Goal: Task Accomplishment & Management: Complete application form

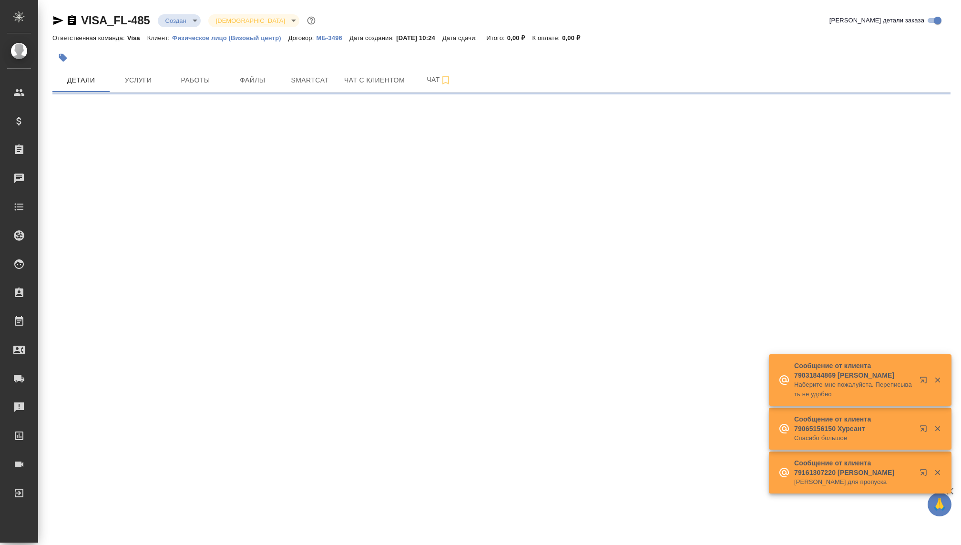
select select "RU"
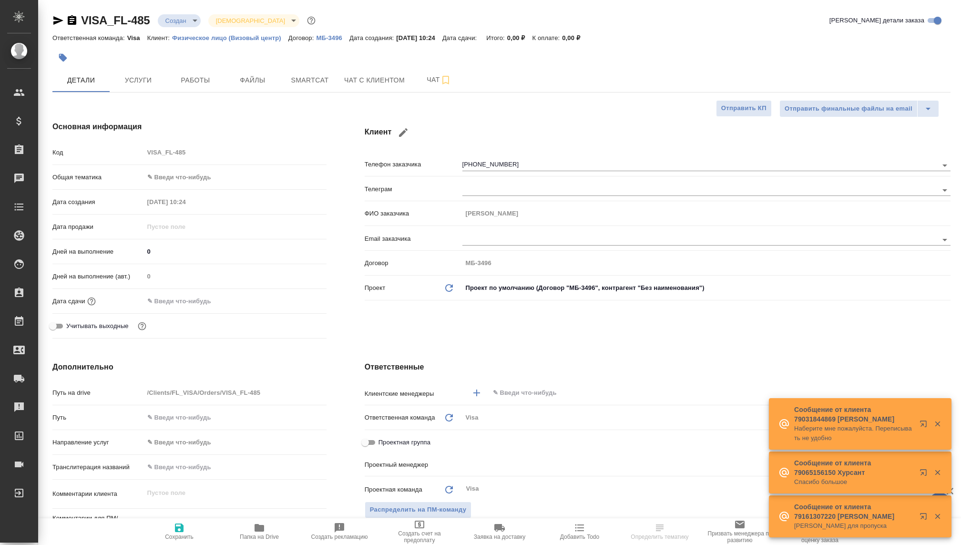
type textarea "x"
type input "[PERSON_NAME]"
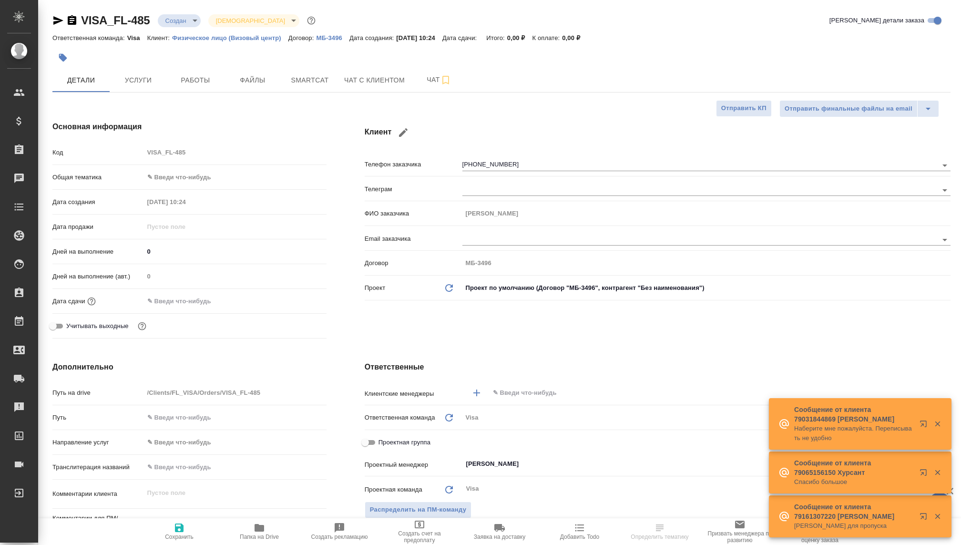
type textarea "x"
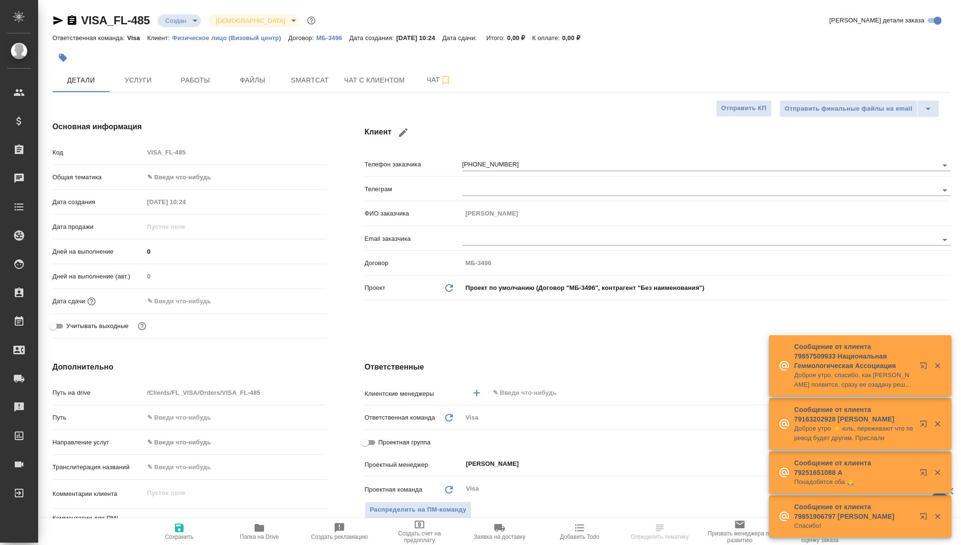
type textarea "x"
select select "RU"
type textarea "x"
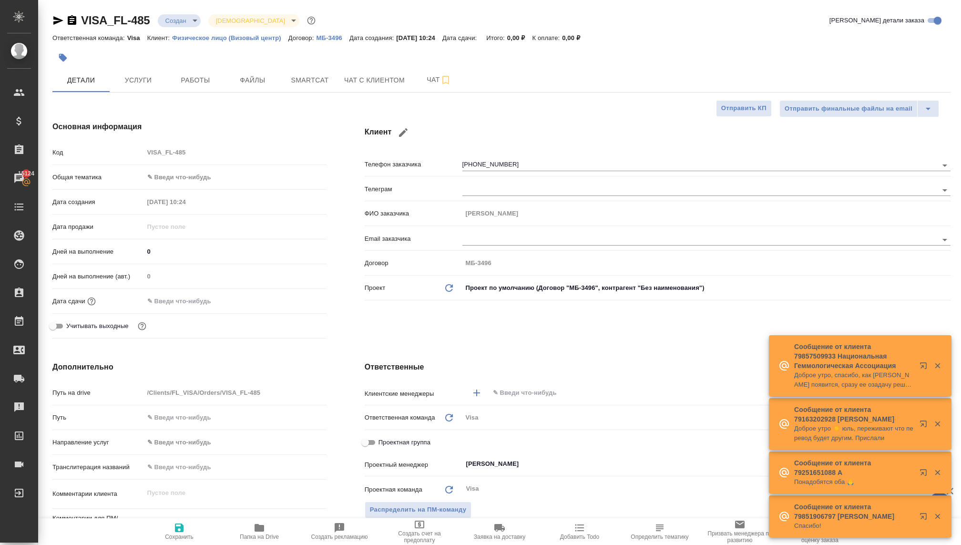
type textarea "x"
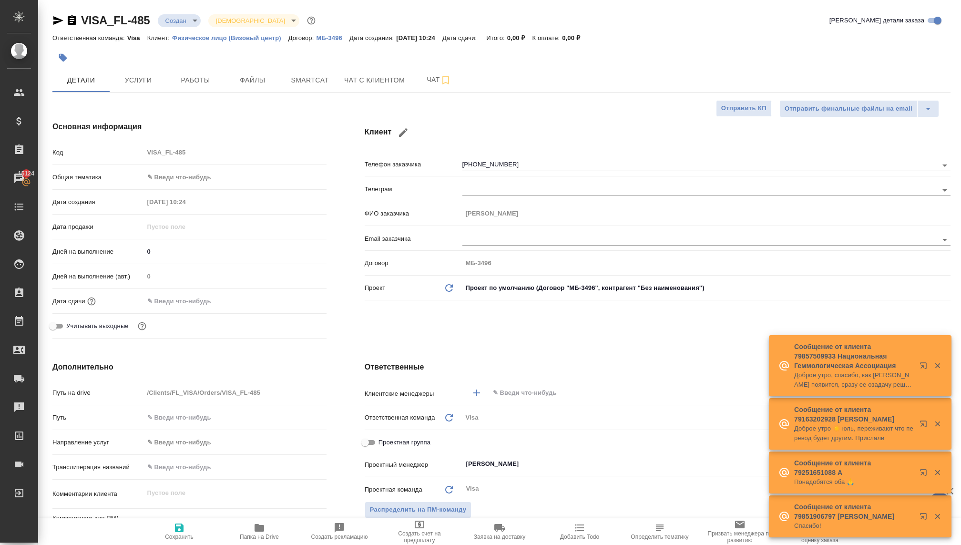
type textarea "x"
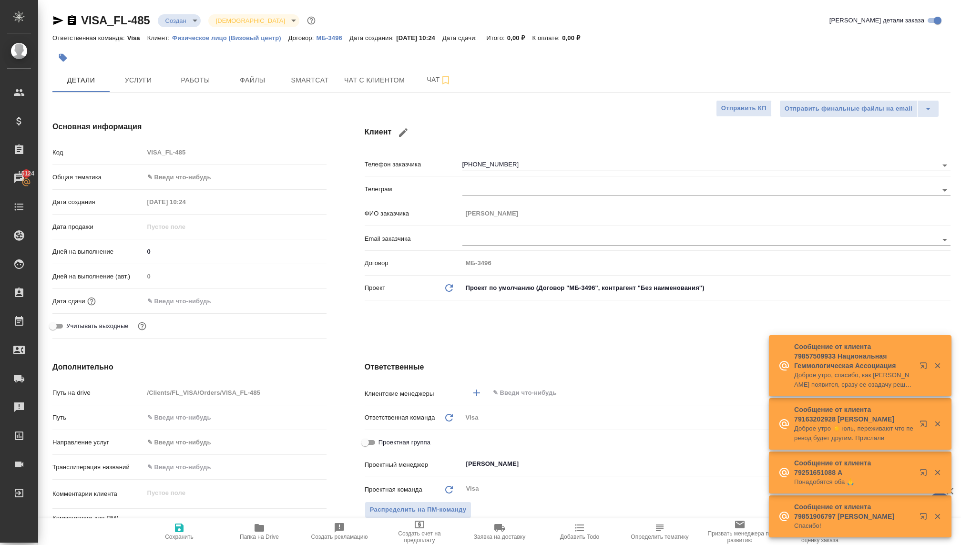
type textarea "x"
click at [173, 17] on body "🙏 .cls-1 fill:#fff; AWATERA [PERSON_NAME] Спецификации Заказы 15124 Чаты Todo П…" at bounding box center [480, 272] width 961 height 545
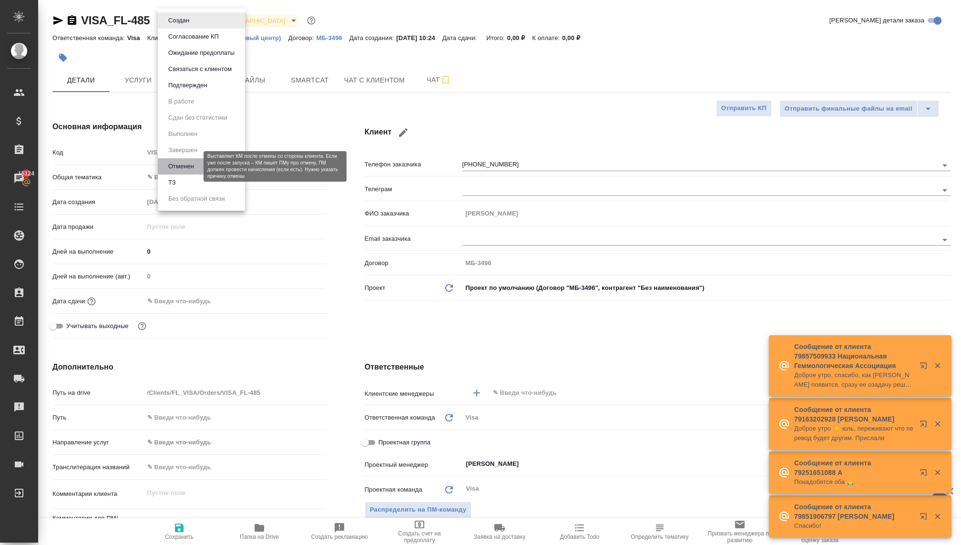
click at [180, 169] on button "Отменен" at bounding box center [180, 166] width 31 height 10
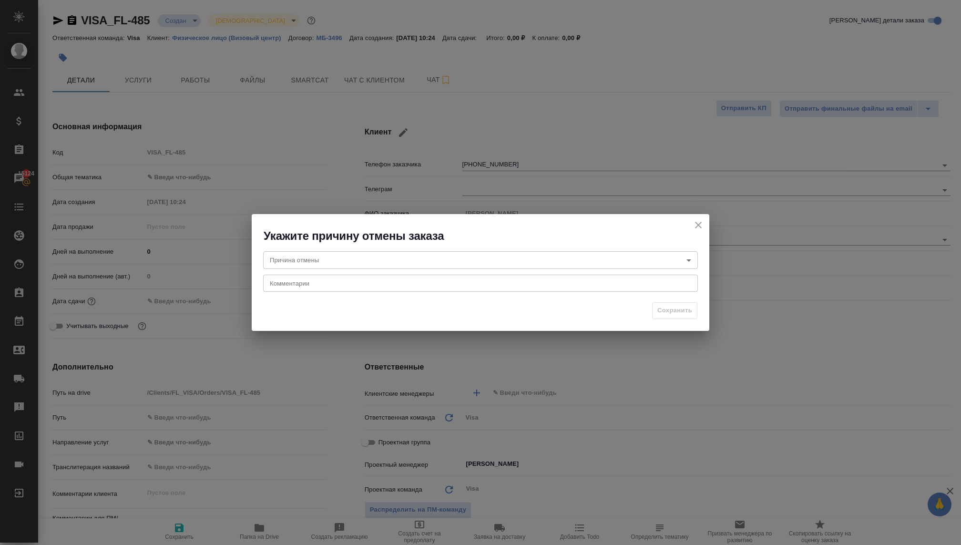
click at [701, 226] on icon "close" at bounding box center [698, 224] width 11 height 11
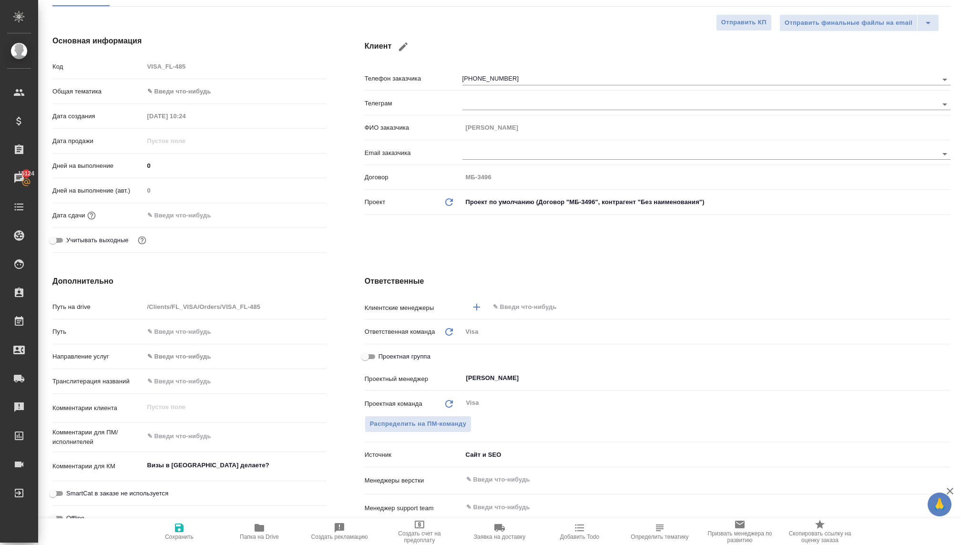
scroll to position [100, 0]
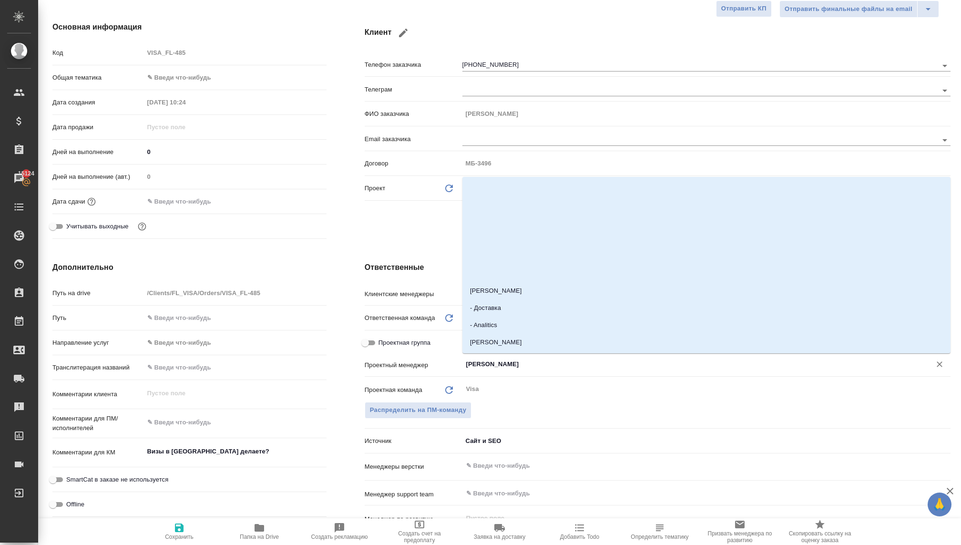
click at [487, 366] on input "[PERSON_NAME]" at bounding box center [690, 364] width 451 height 11
click at [366, 213] on div "Клиент Телефон заказчика [PHONE_NUMBER] Телеграм ФИО заказчика [PERSON_NAME] за…" at bounding box center [658, 131] width 624 height 259
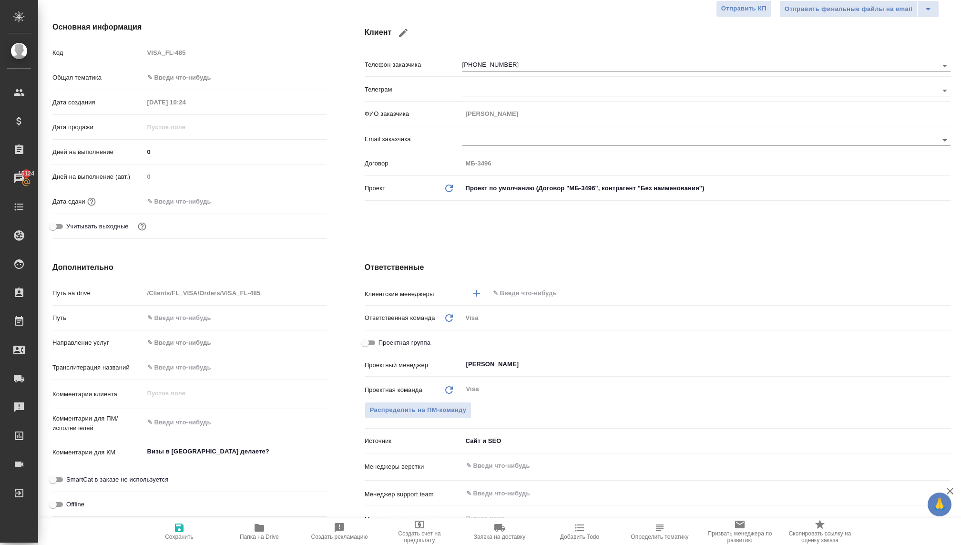
type textarea "x"
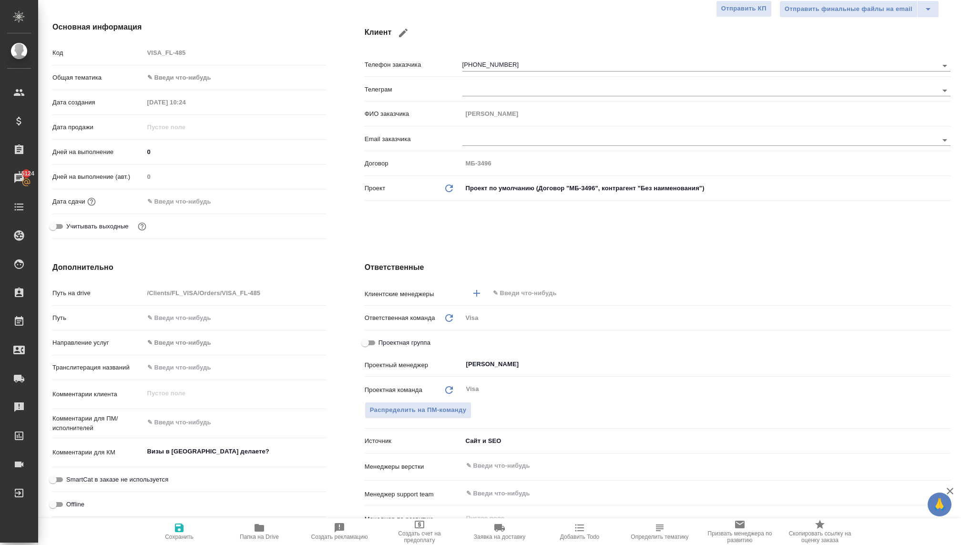
type textarea "x"
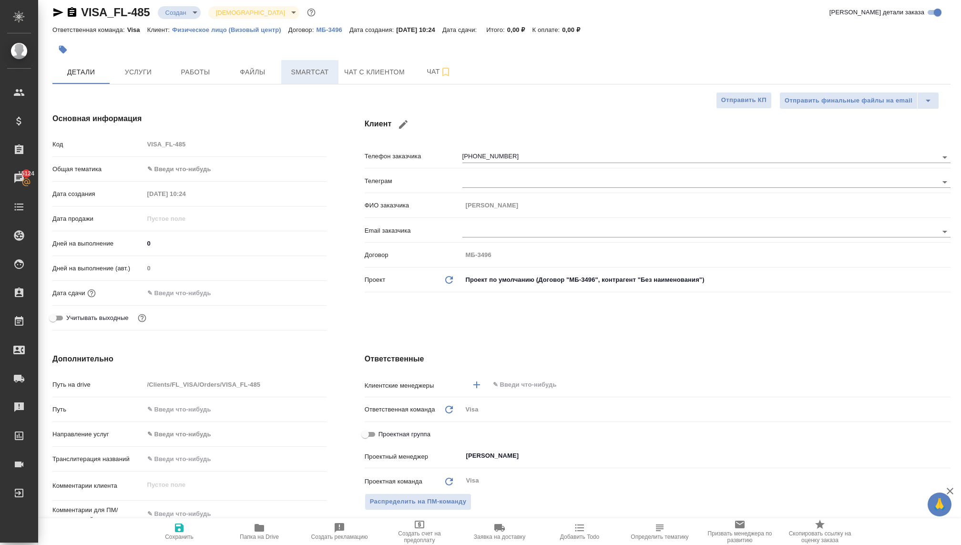
scroll to position [0, 0]
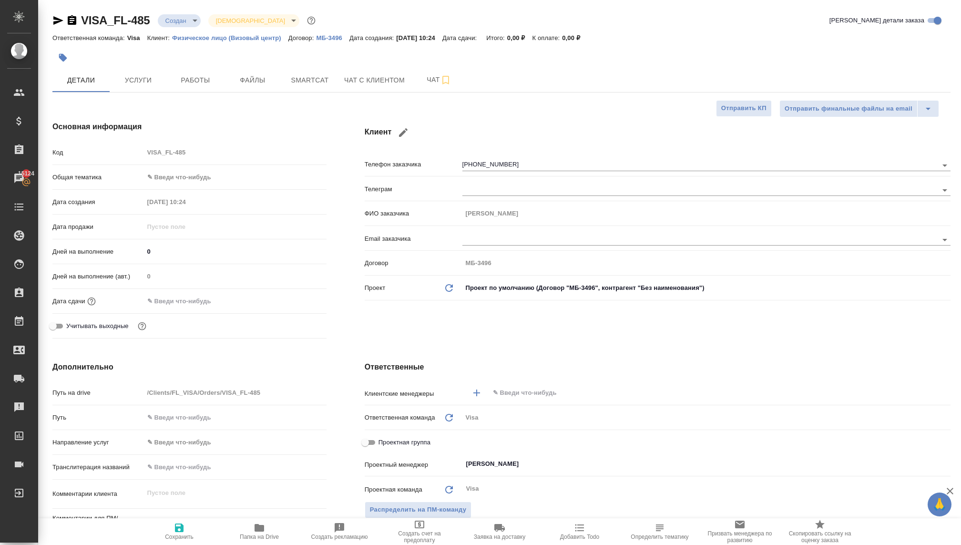
type textarea "x"
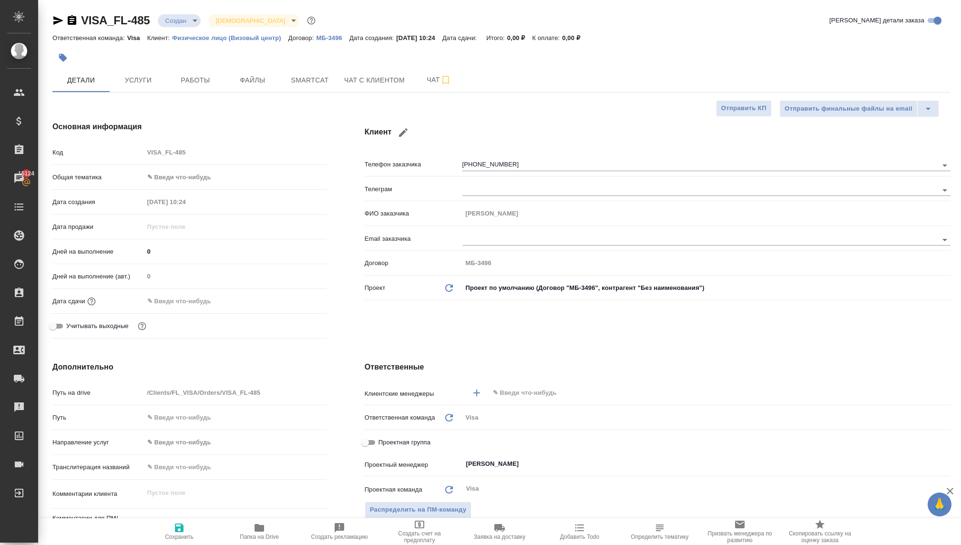
type textarea "x"
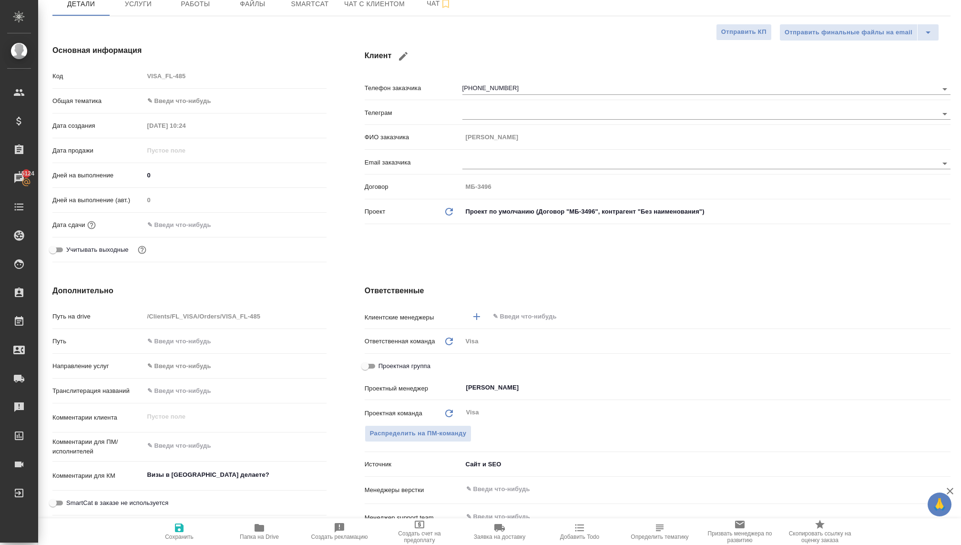
scroll to position [68, 0]
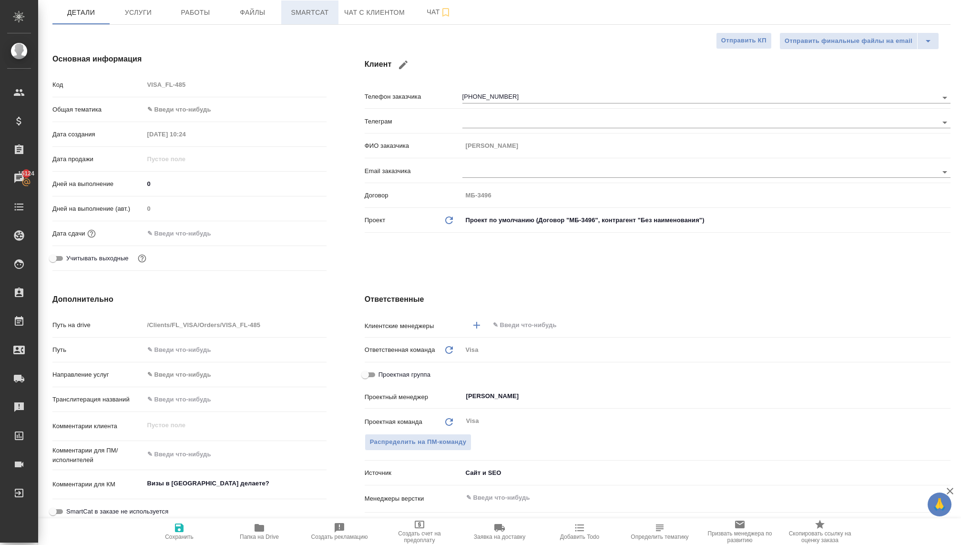
type textarea "x"
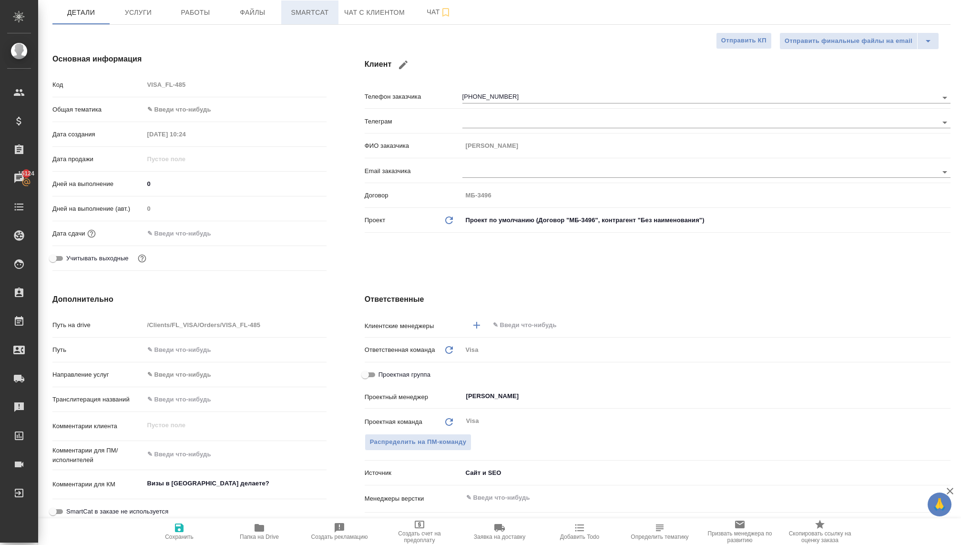
type textarea "x"
